Goal: Task Accomplishment & Management: Use online tool/utility

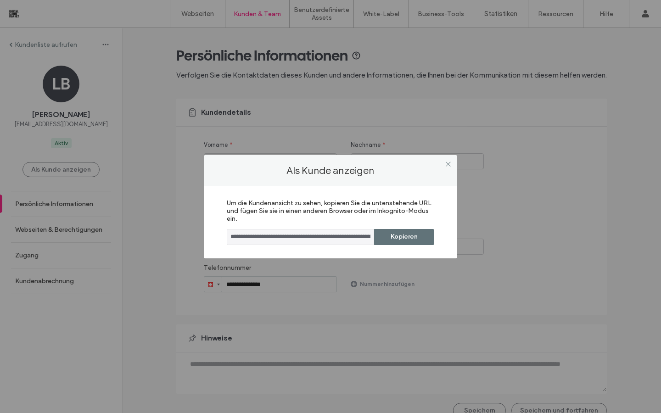
scroll to position [4, 0]
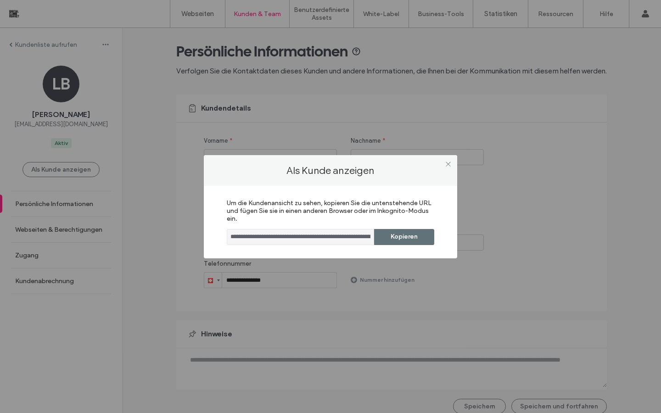
click at [48, 45] on div "**********" at bounding box center [330, 206] width 661 height 413
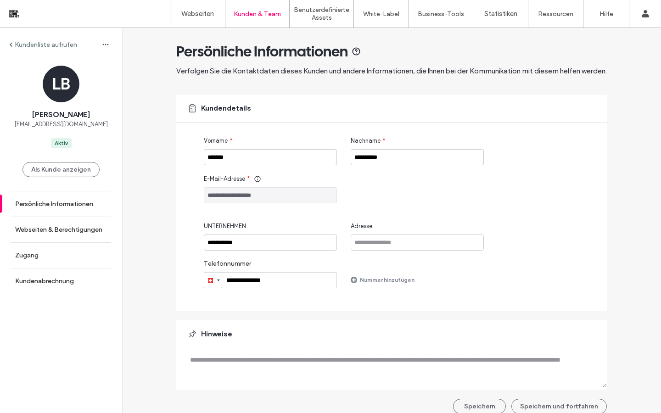
click at [20, 46] on label "Kundenliste aufrufen" at bounding box center [46, 45] width 62 height 8
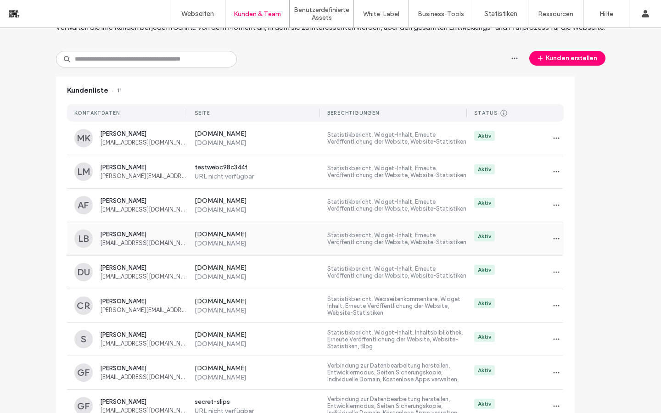
scroll to position [47, 0]
click at [228, 280] on label "[DOMAIN_NAME]" at bounding box center [258, 277] width 126 height 8
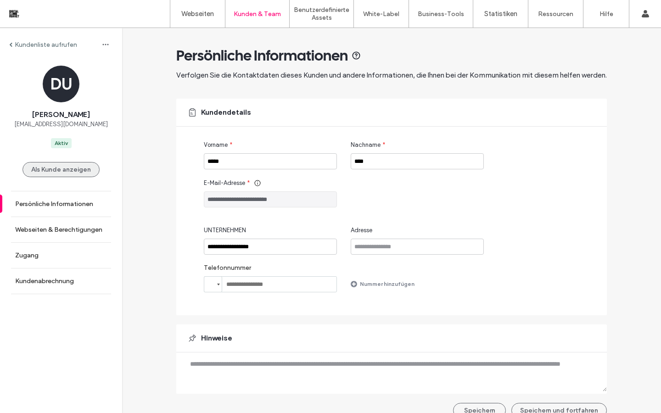
click at [79, 172] on button "Als Kunde anzeigen" at bounding box center [61, 169] width 77 height 15
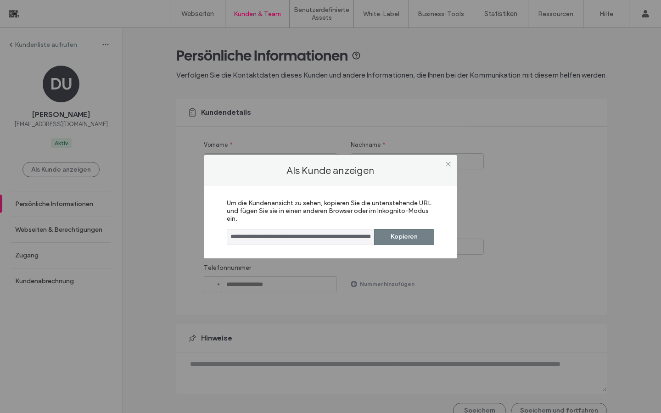
click at [401, 241] on button "Kopieren" at bounding box center [404, 237] width 60 height 16
click at [449, 162] on icon at bounding box center [448, 164] width 7 height 7
